Goal: Task Accomplishment & Management: Manage account settings

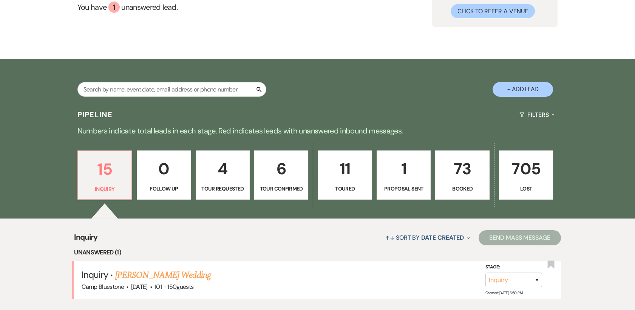
scroll to position [84, 0]
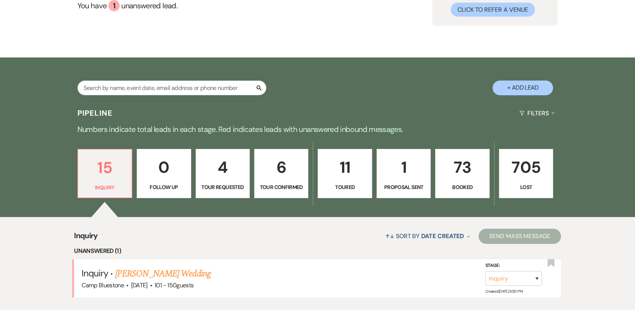
click at [467, 168] on p "73" at bounding box center [462, 166] width 44 height 25
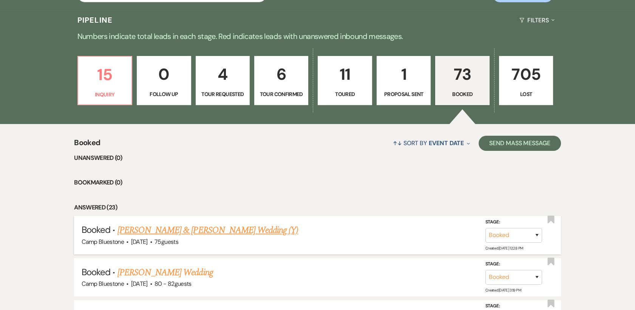
scroll to position [210, 0]
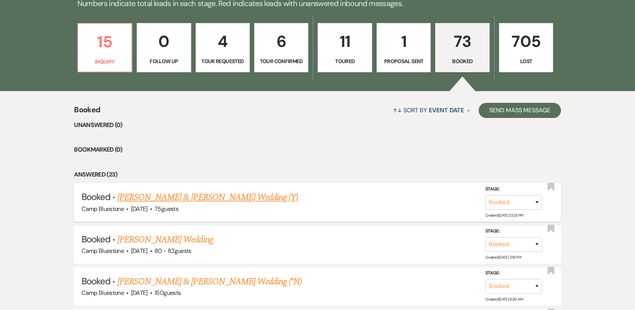
click at [221, 197] on link "[PERSON_NAME] & [PERSON_NAME] Wedding (Y)" at bounding box center [207, 197] width 181 height 14
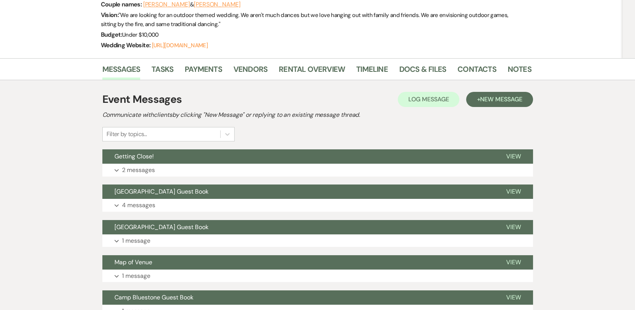
scroll to position [126, 0]
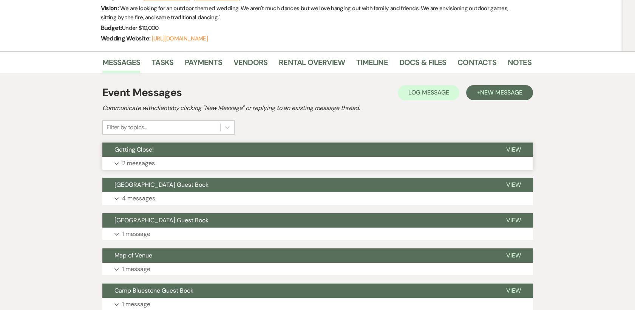
click at [139, 160] on p "2 messages" at bounding box center [138, 163] width 33 height 10
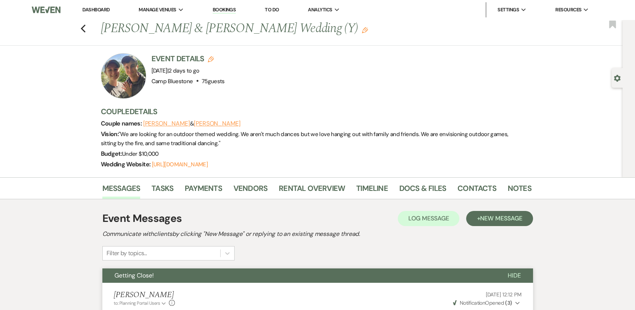
scroll to position [0, 0]
click at [93, 9] on link "Dashboard" at bounding box center [95, 9] width 27 height 6
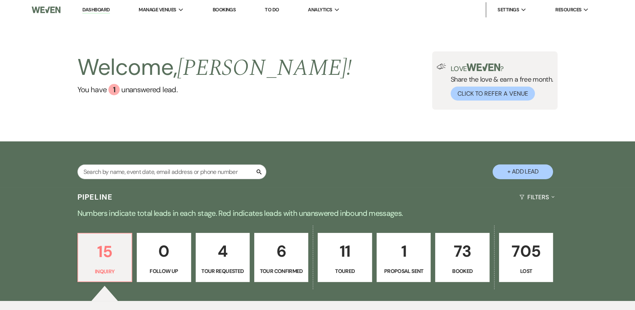
click at [343, 252] on p "11" at bounding box center [344, 250] width 44 height 25
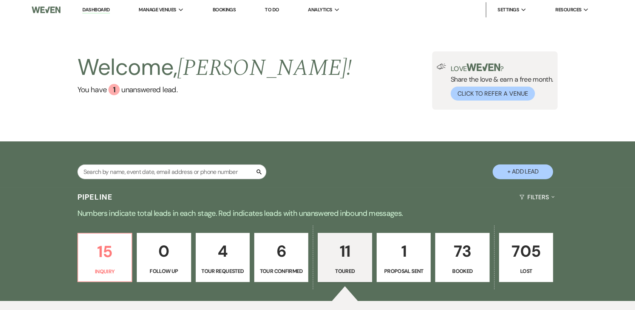
select select "5"
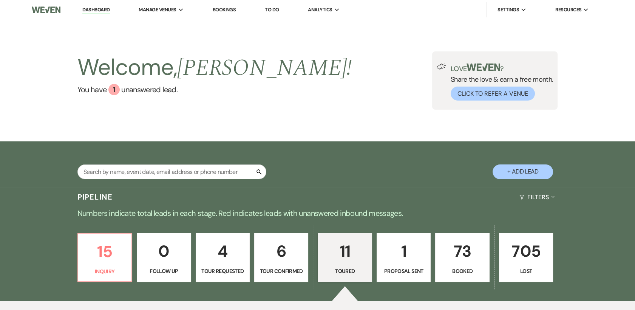
select select "5"
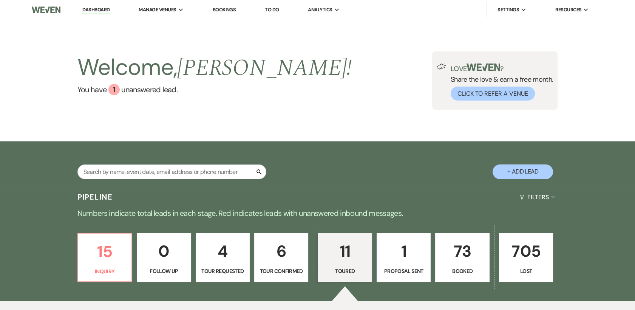
select select "5"
